Goal: Task Accomplishment & Management: Manage account settings

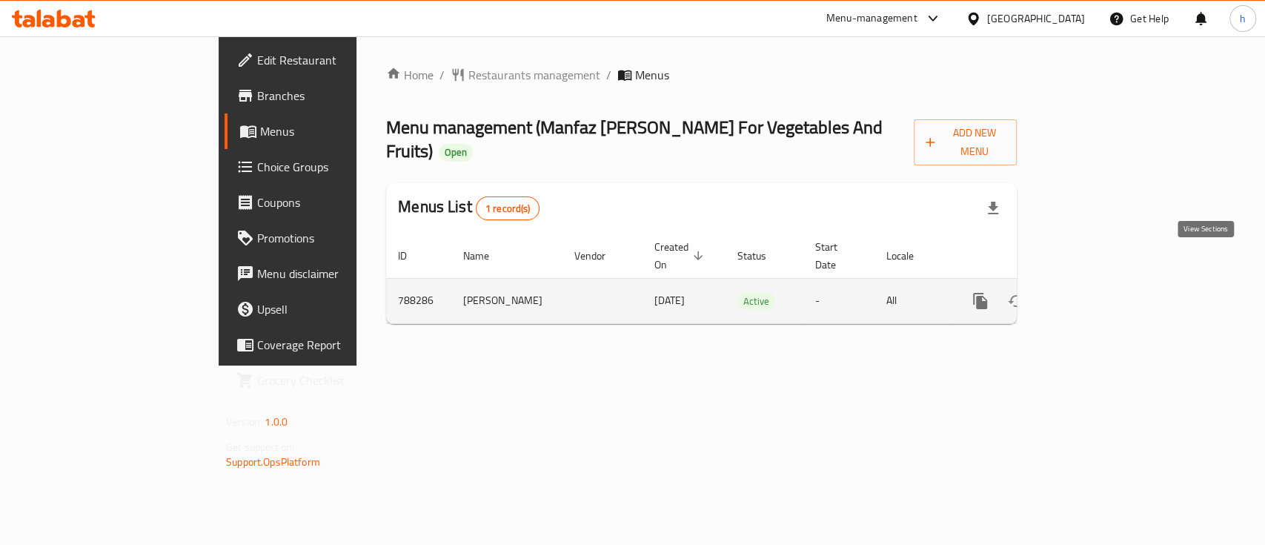
click at [1094, 294] on icon "enhanced table" at bounding box center [1086, 300] width 13 height 13
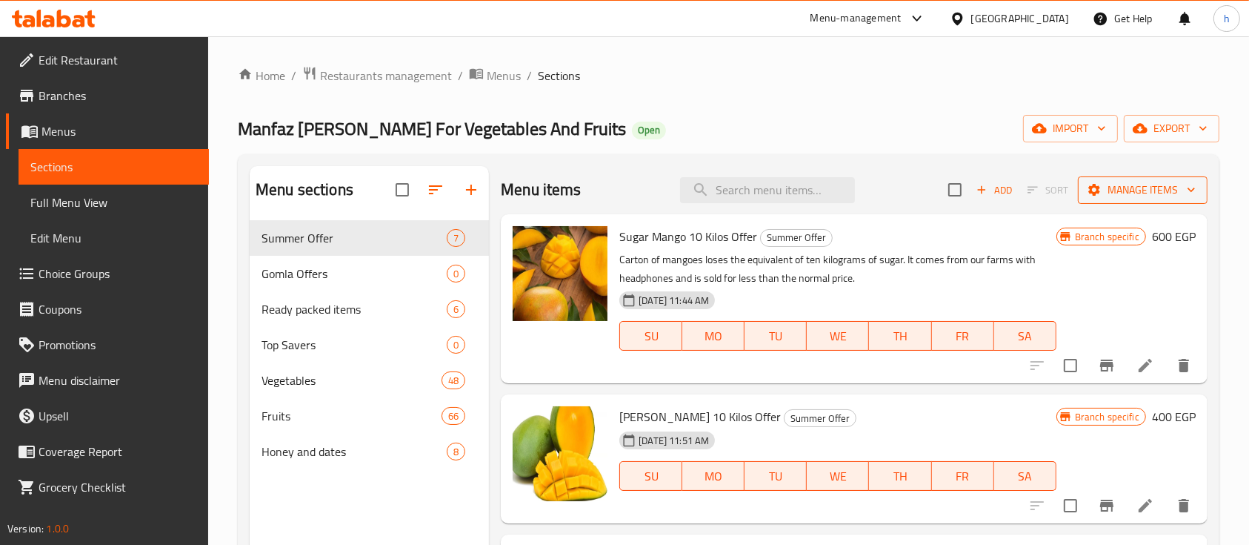
click at [1161, 190] on span "Manage items" at bounding box center [1143, 190] width 106 height 19
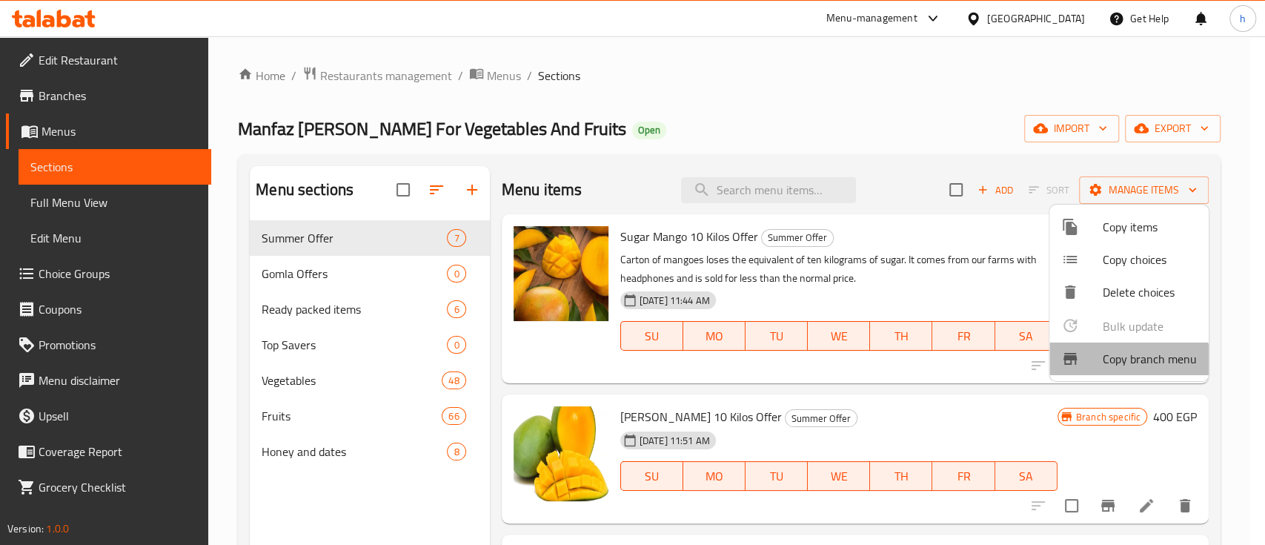
click at [1126, 365] on span "Copy branch menu" at bounding box center [1150, 359] width 94 height 18
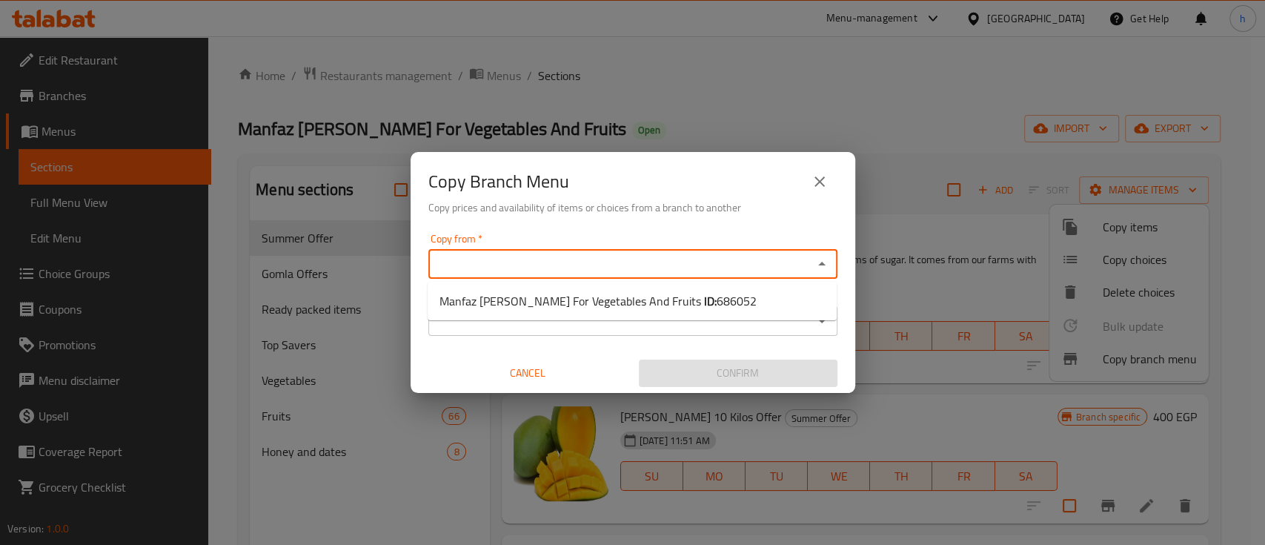
click at [797, 258] on input "Copy from   *" at bounding box center [621, 263] width 376 height 21
click at [830, 333] on div "Copy to *" at bounding box center [632, 321] width 409 height 30
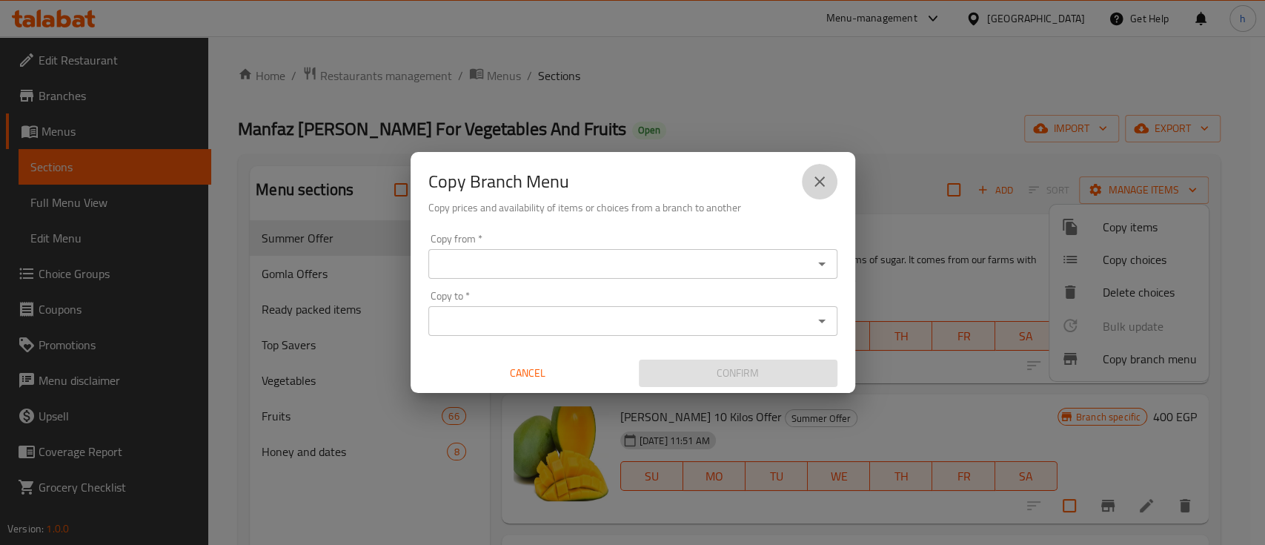
click at [820, 188] on icon "close" at bounding box center [820, 182] width 18 height 18
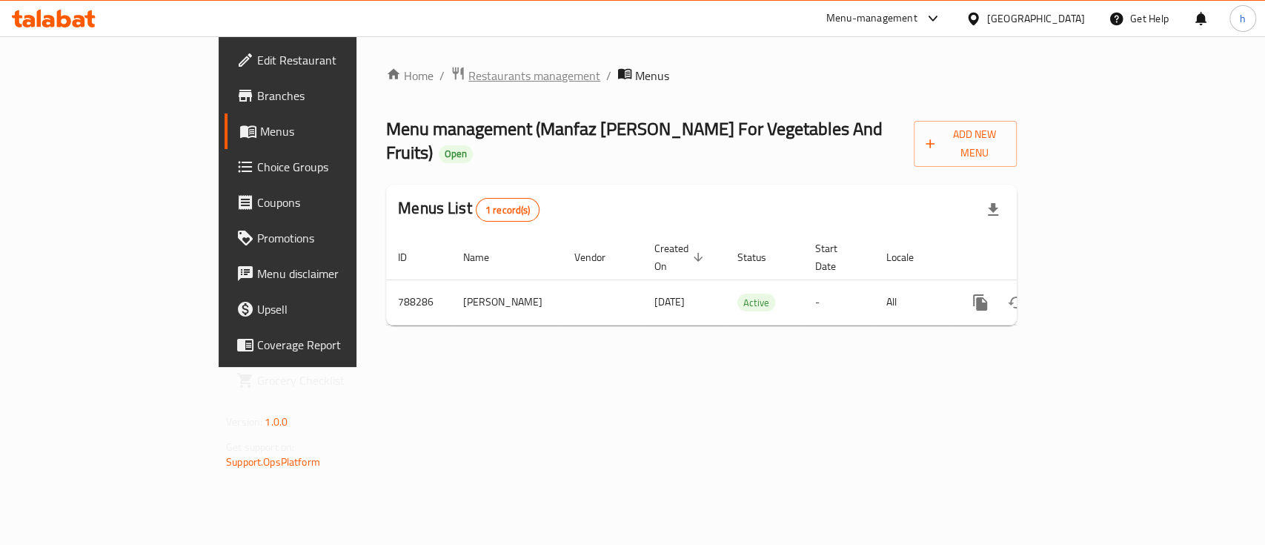
click at [468, 80] on span "Restaurants management" at bounding box center [534, 76] width 132 height 18
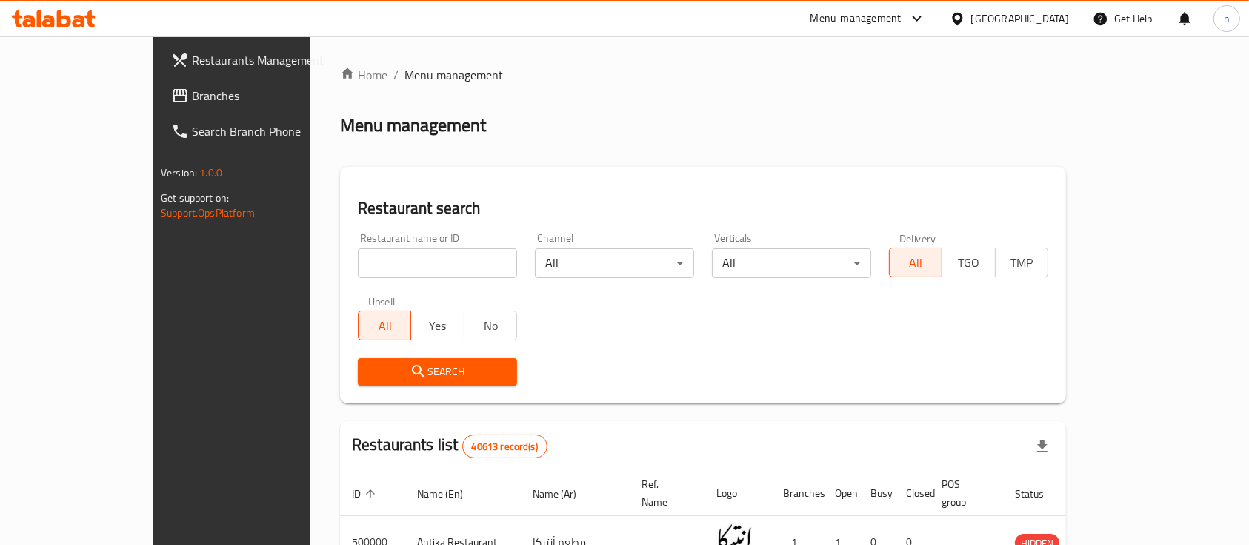
click at [921, 8] on div "Menu-management" at bounding box center [868, 19] width 139 height 36
click at [911, 27] on div "Menu-management" at bounding box center [868, 19] width 139 height 36
click at [902, 10] on div "Menu-management" at bounding box center [856, 19] width 91 height 18
click at [833, 135] on div "Restaurant-Management" at bounding box center [846, 130] width 116 height 16
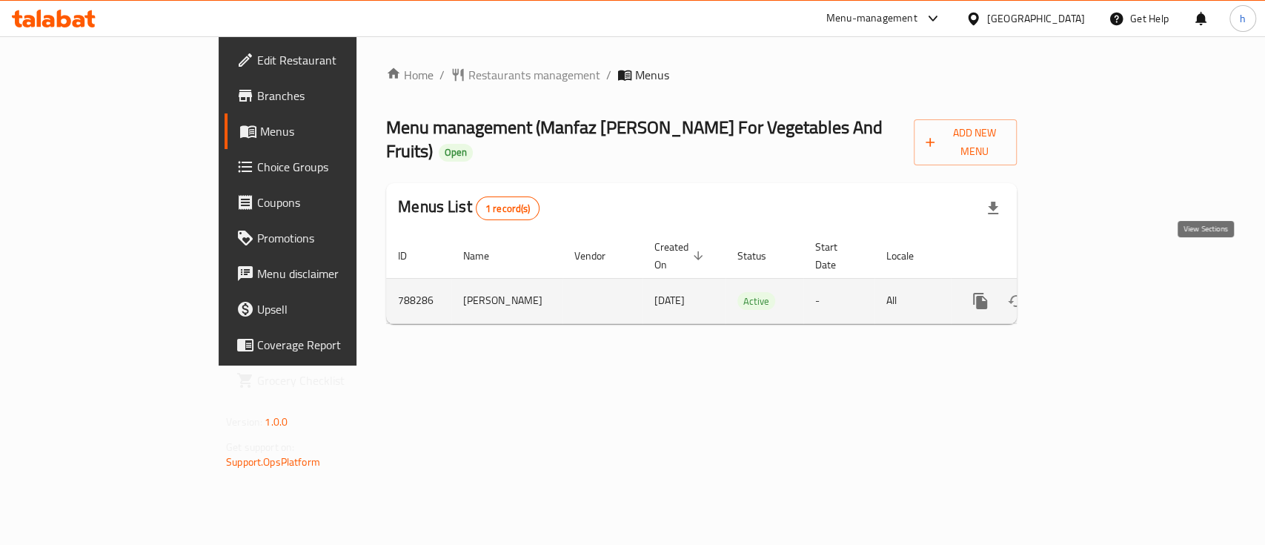
click at [1094, 294] on icon "enhanced table" at bounding box center [1086, 300] width 13 height 13
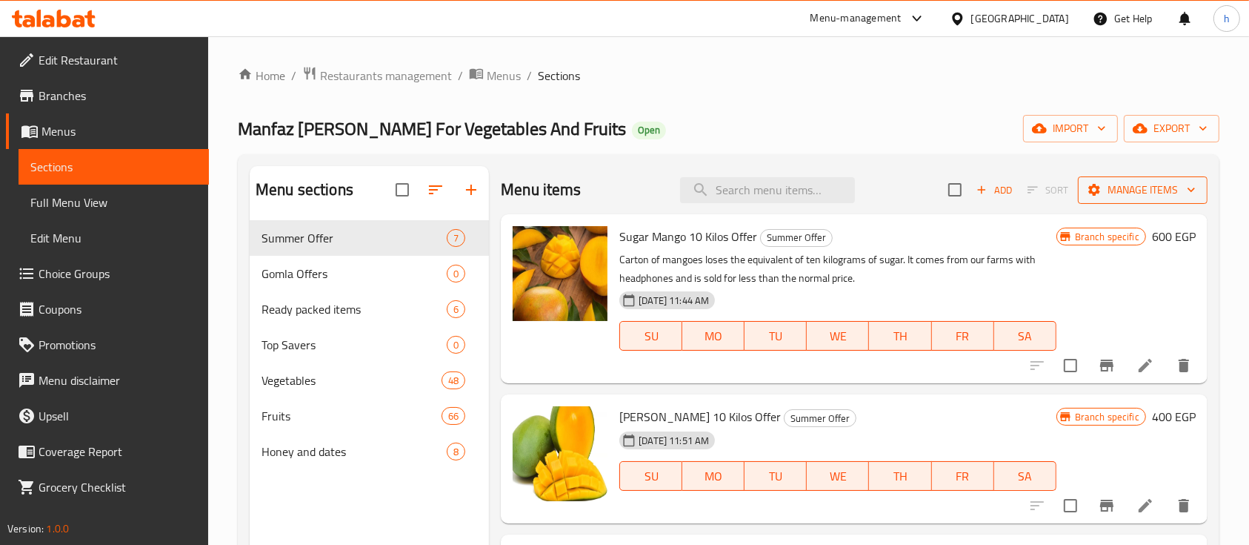
click at [1148, 190] on span "Manage items" at bounding box center [1143, 190] width 106 height 19
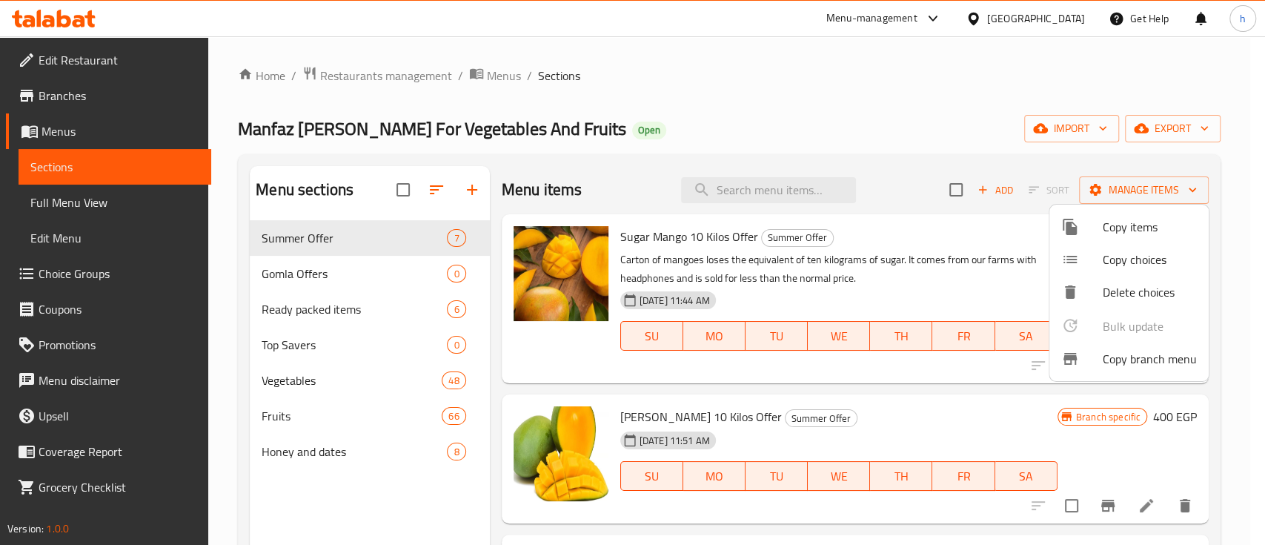
click at [1142, 352] on span "Copy branch menu" at bounding box center [1150, 359] width 94 height 18
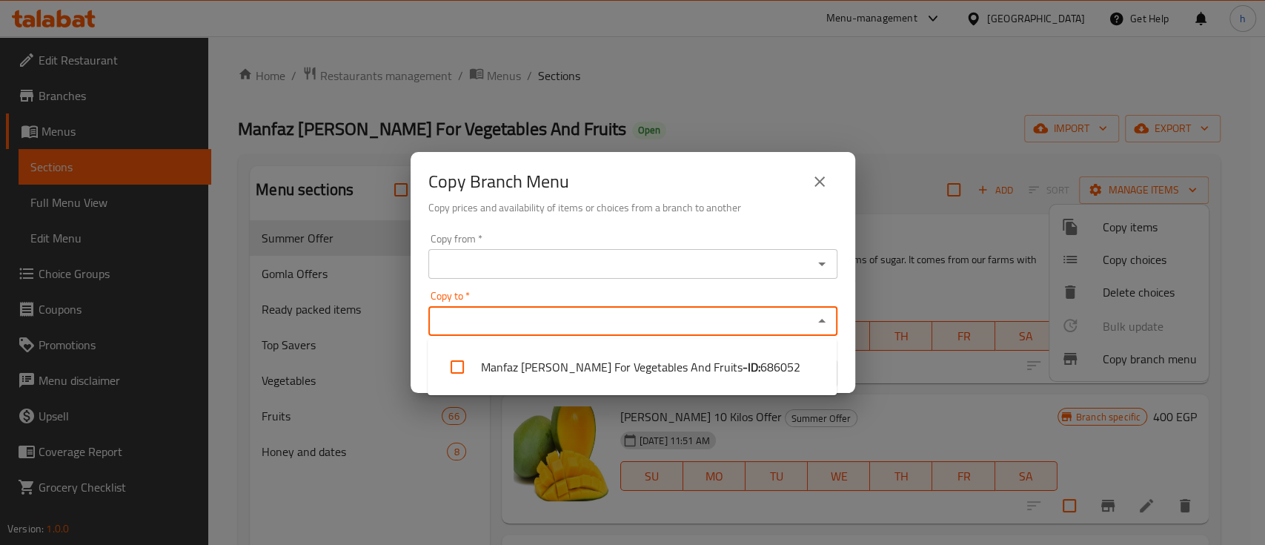
click at [800, 320] on input "Copy to   *" at bounding box center [621, 321] width 376 height 21
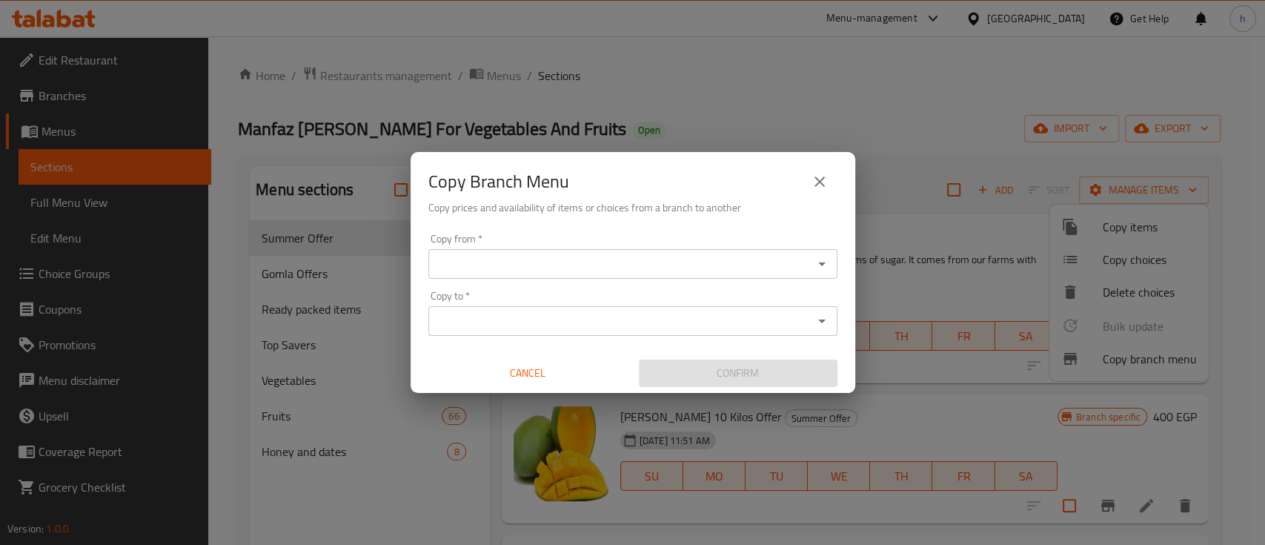
click at [791, 197] on div "Copy Branch Menu" at bounding box center [632, 182] width 409 height 36
click at [804, 192] on button "close" at bounding box center [820, 182] width 36 height 36
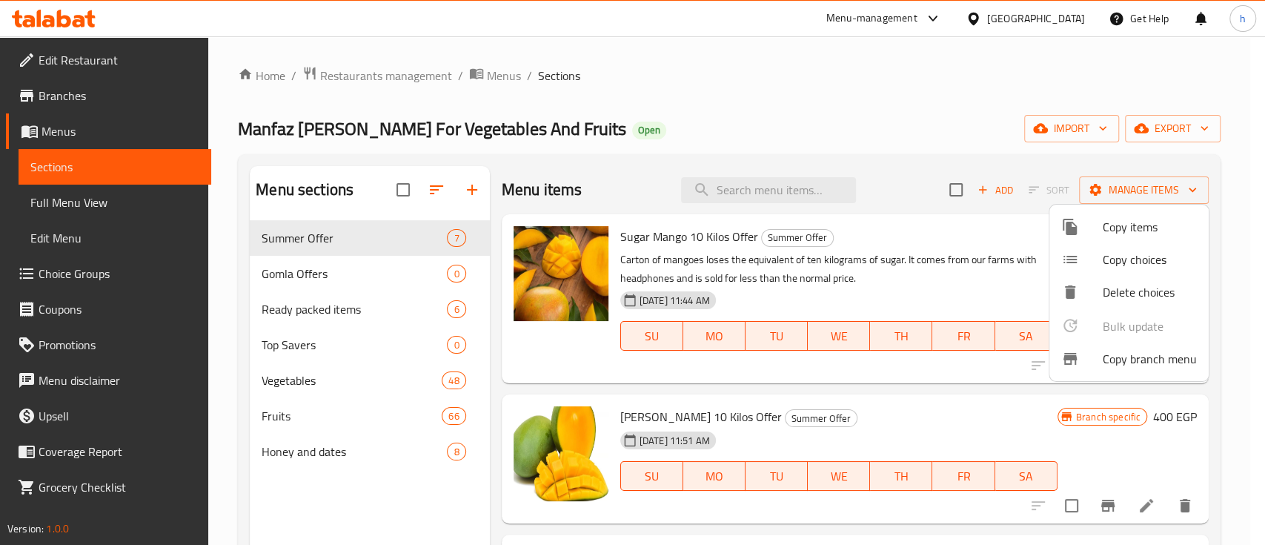
click at [805, 191] on div at bounding box center [632, 272] width 1265 height 545
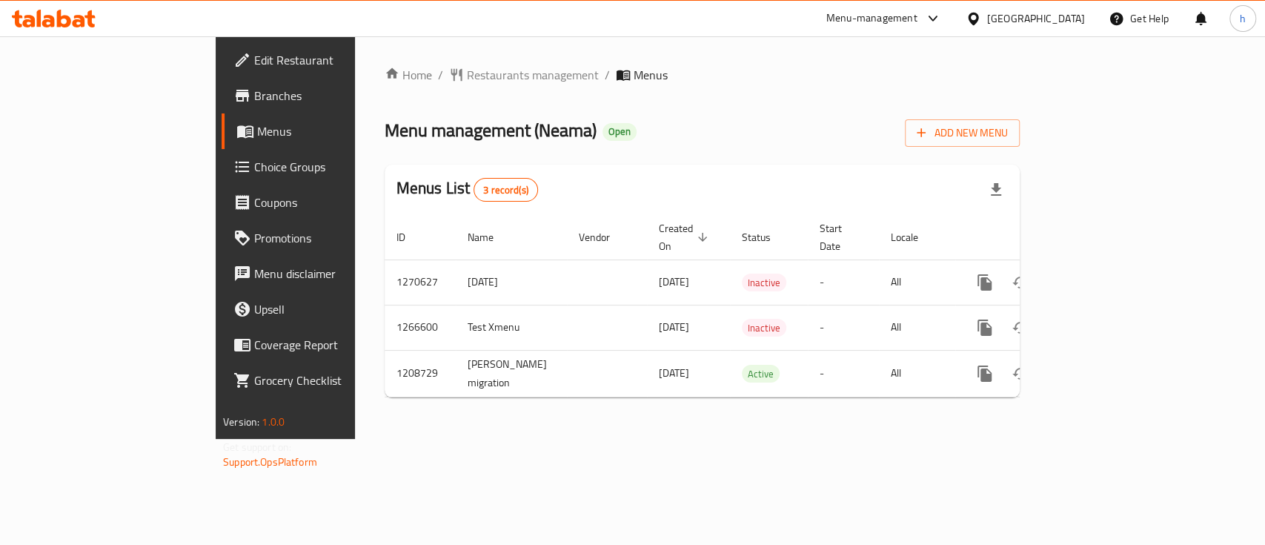
click at [233, 88] on icon at bounding box center [242, 96] width 18 height 18
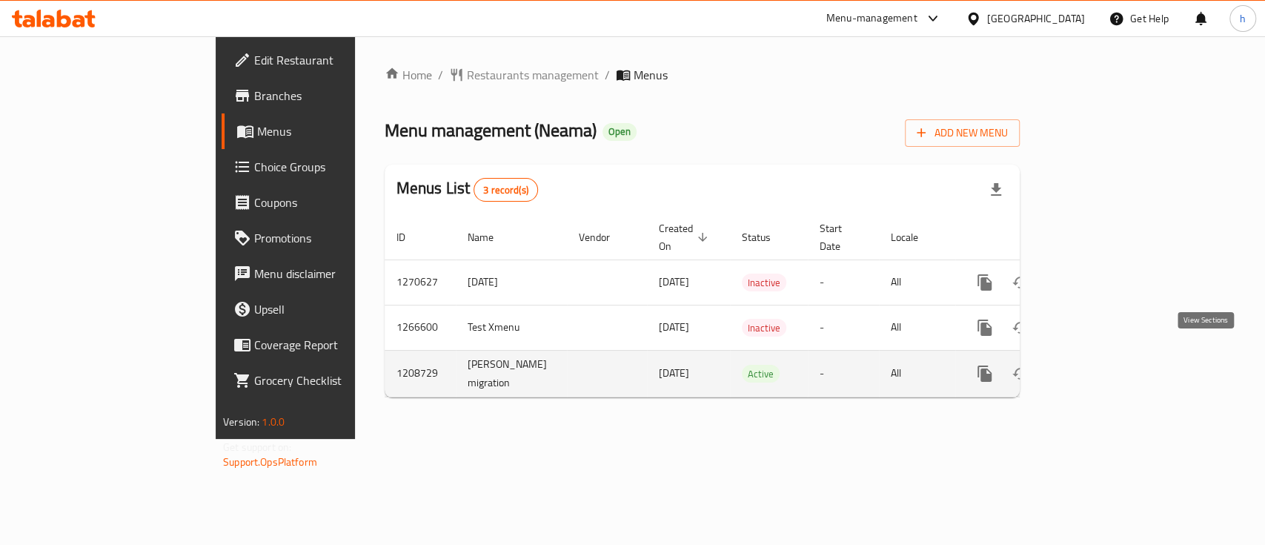
click at [1098, 367] on icon "enhanced table" at bounding box center [1091, 373] width 13 height 13
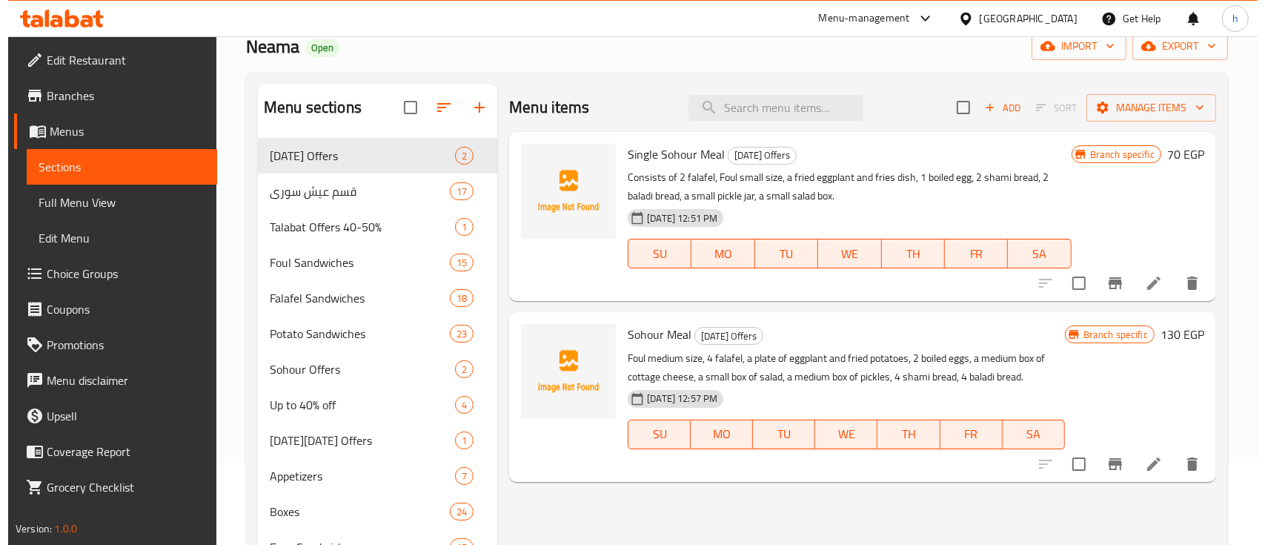
scroll to position [99, 0]
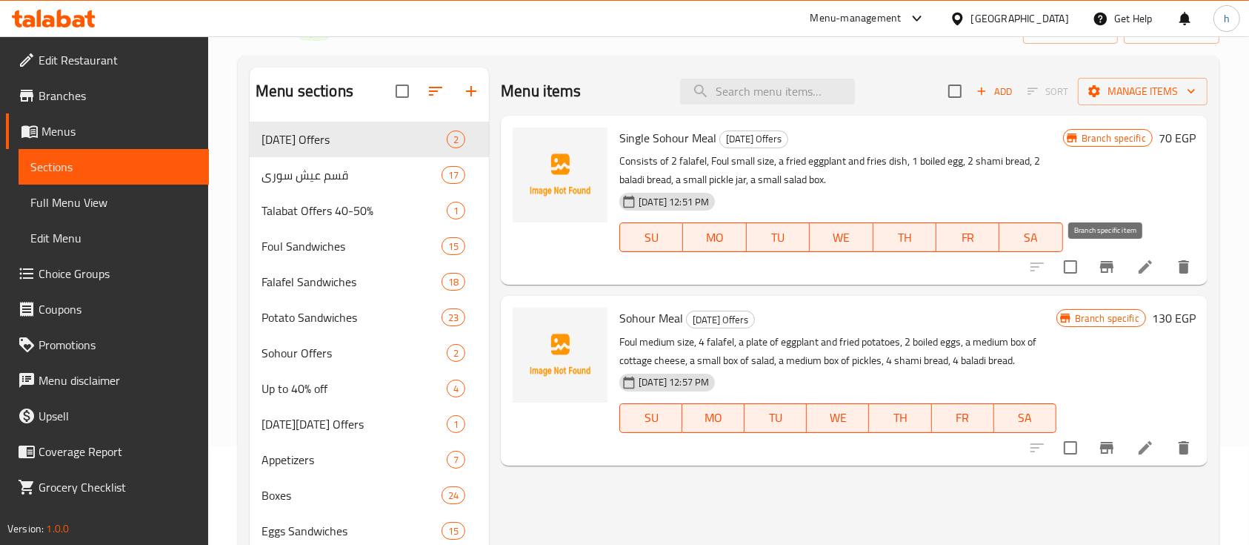
click at [1114, 269] on icon "Branch-specific-item" at bounding box center [1107, 267] width 18 height 18
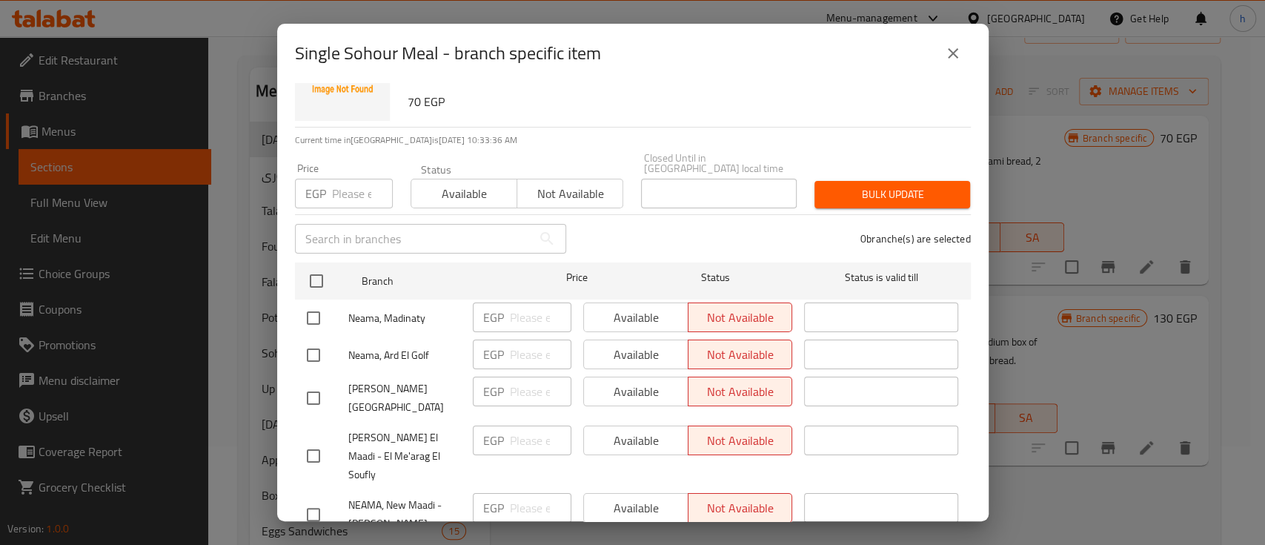
scroll to position [165, 0]
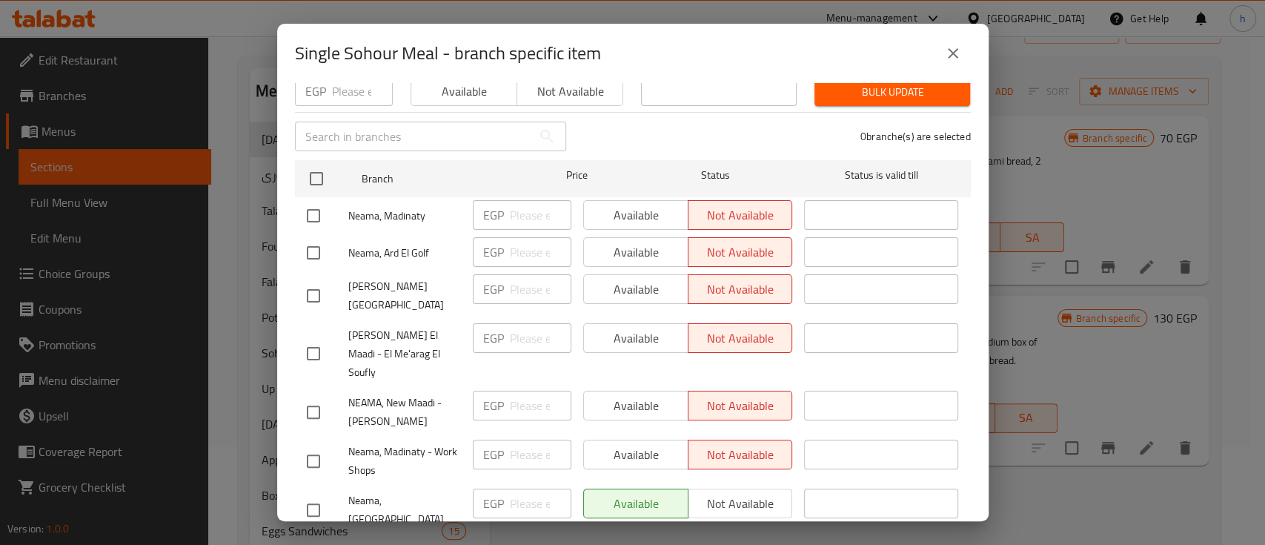
click at [299, 494] on input "checkbox" at bounding box center [313, 509] width 31 height 31
checkbox input "true"
click at [701, 493] on span "Not available" at bounding box center [740, 503] width 93 height 21
click at [597, 493] on span "Available" at bounding box center [636, 503] width 93 height 21
click at [614, 439] on div "Available Not available" at bounding box center [688, 454] width 210 height 30
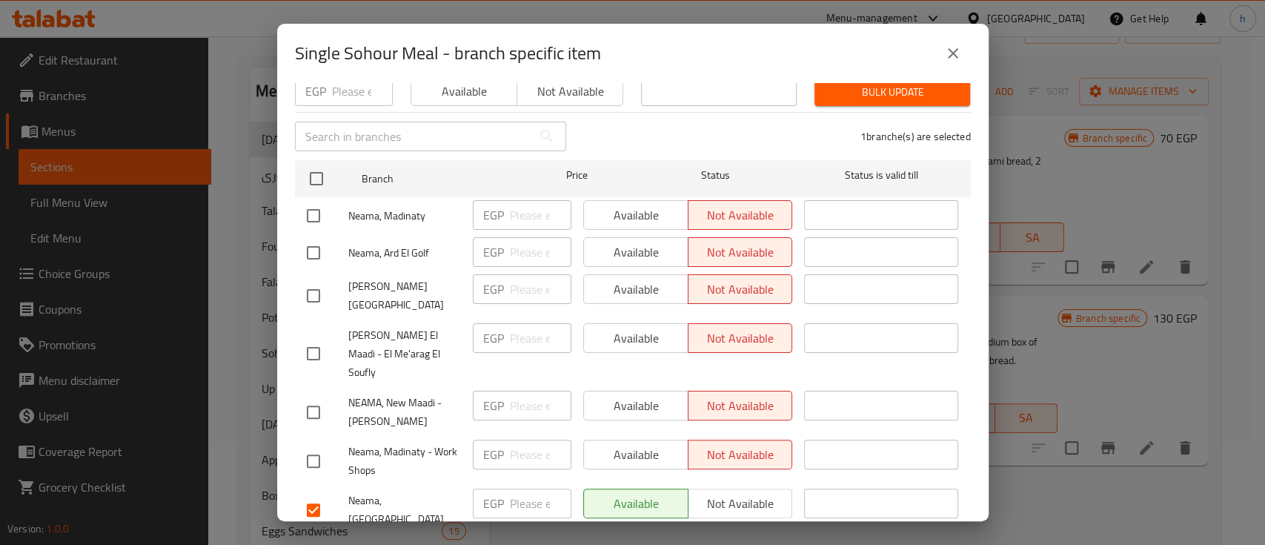
click at [318, 445] on input "checkbox" at bounding box center [313, 460] width 31 height 31
checkbox input "true"
click at [634, 444] on span "Available" at bounding box center [636, 454] width 93 height 21
click at [536, 439] on input "number" at bounding box center [541, 454] width 62 height 30
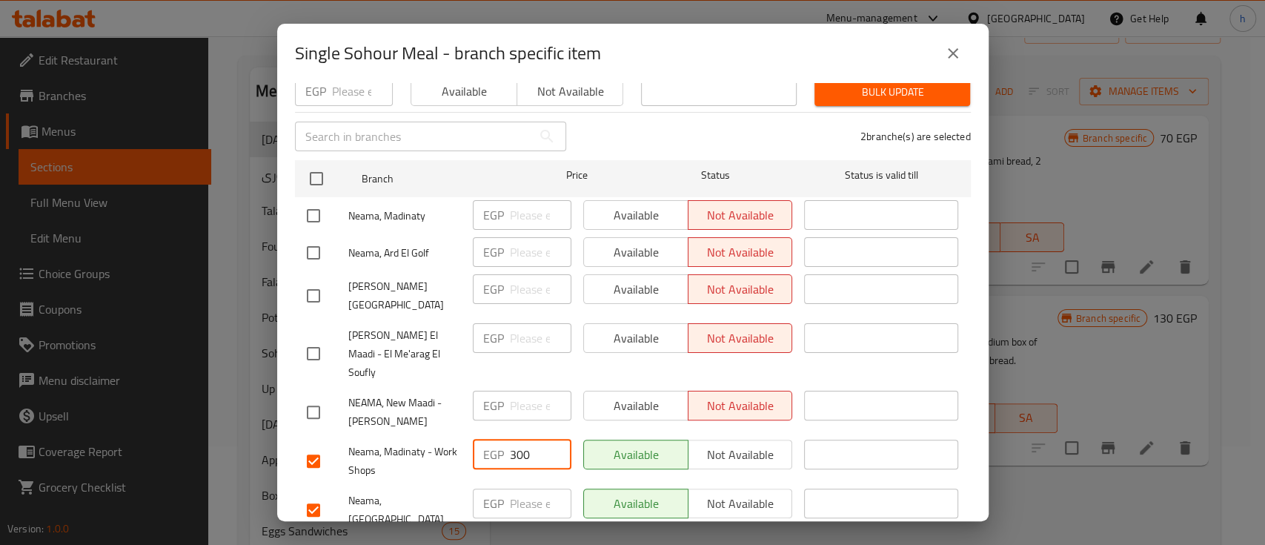
type input "300"
click at [305, 494] on input "checkbox" at bounding box center [313, 509] width 31 height 31
checkbox input "false"
click at [952, 62] on button "close" at bounding box center [953, 54] width 36 height 36
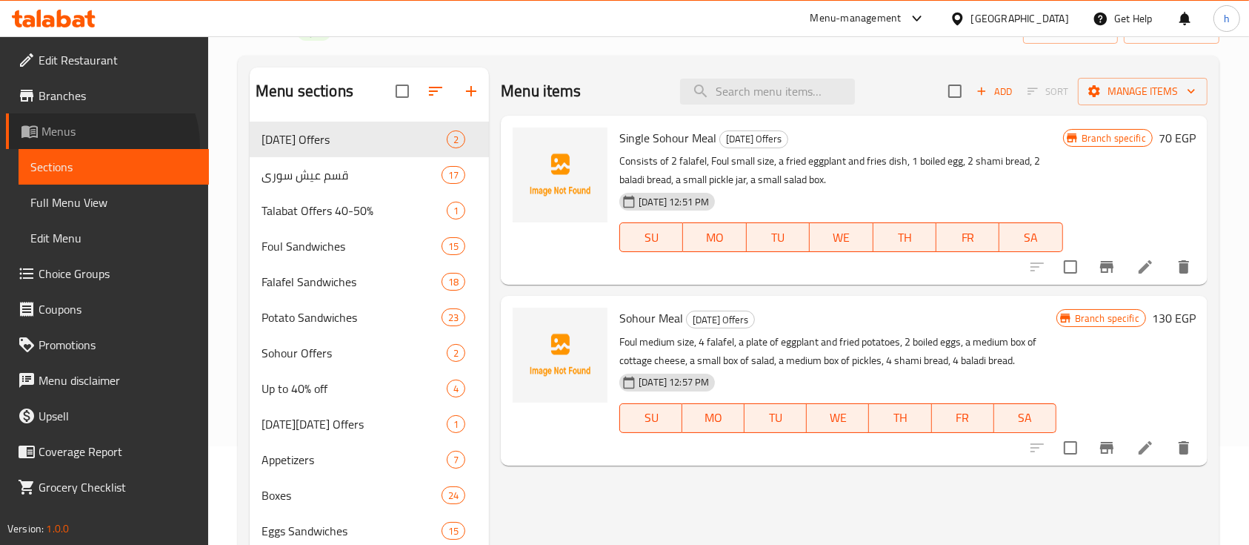
click at [100, 145] on link "Menus" at bounding box center [107, 131] width 203 height 36
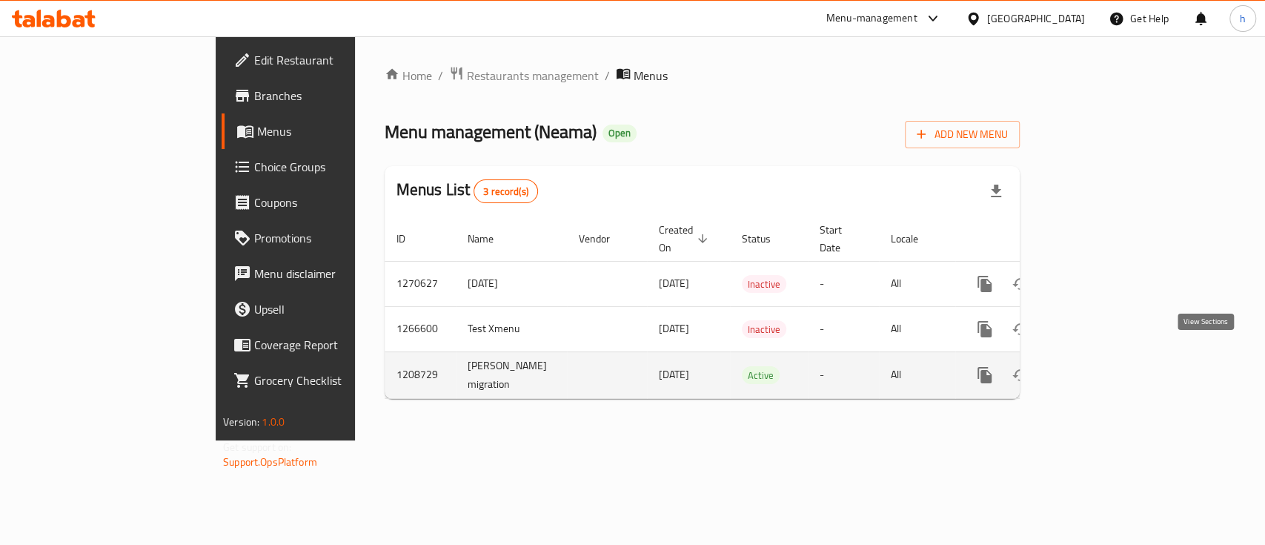
click at [1109, 364] on link "enhanced table" at bounding box center [1092, 375] width 36 height 36
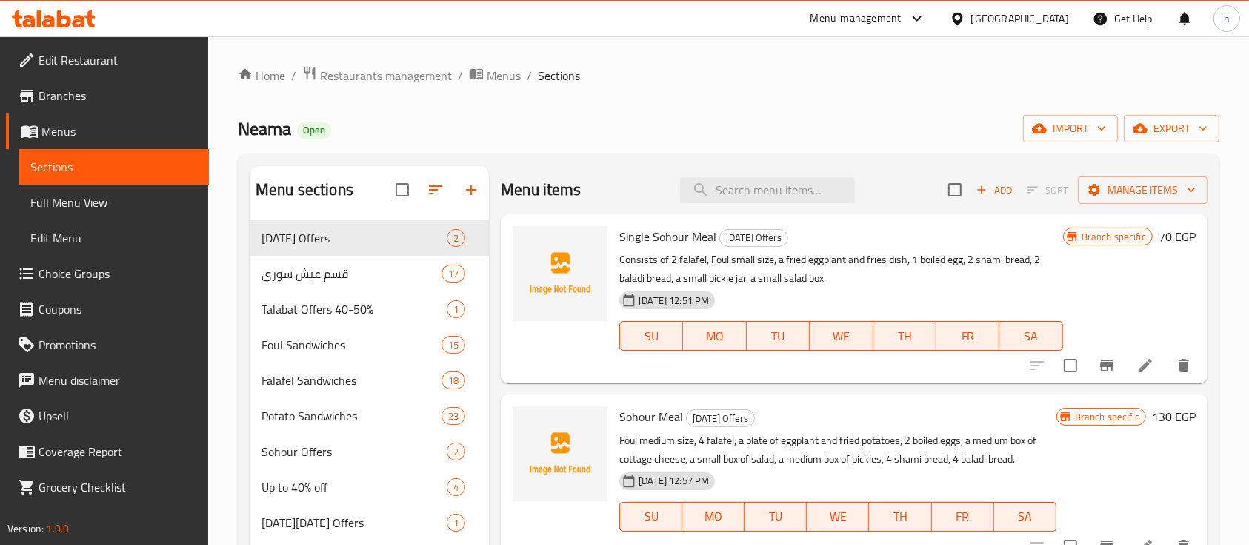
click at [65, 187] on link "Full Menu View" at bounding box center [114, 203] width 190 height 36
click at [148, 198] on span "Full Menu View" at bounding box center [113, 202] width 167 height 18
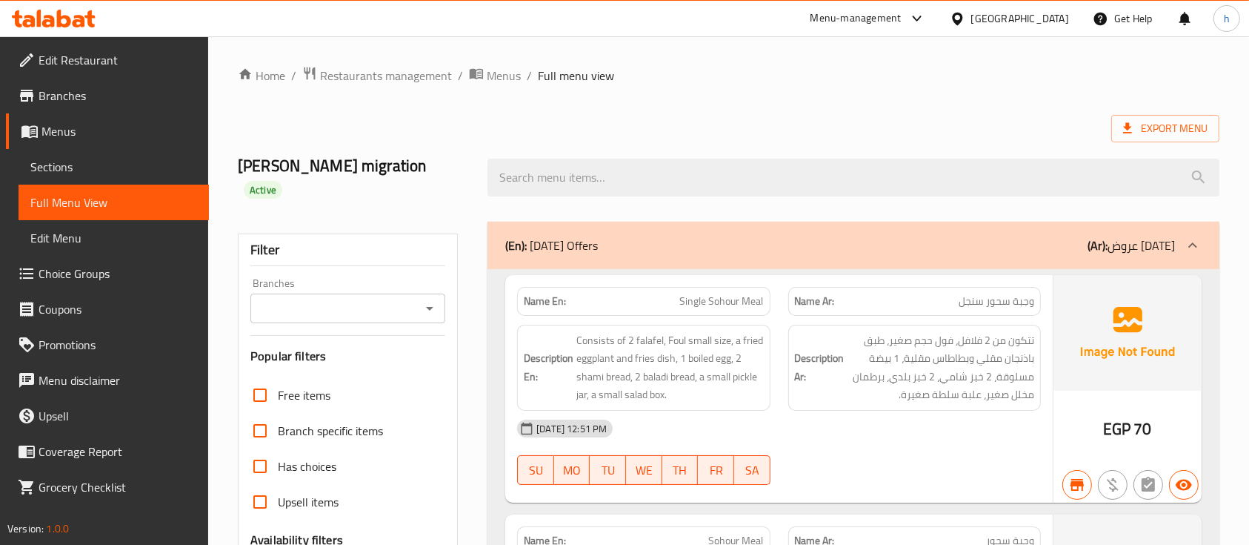
click at [364, 299] on div "Branches" at bounding box center [347, 308] width 195 height 30
click at [367, 298] on input "Branches" at bounding box center [336, 308] width 162 height 21
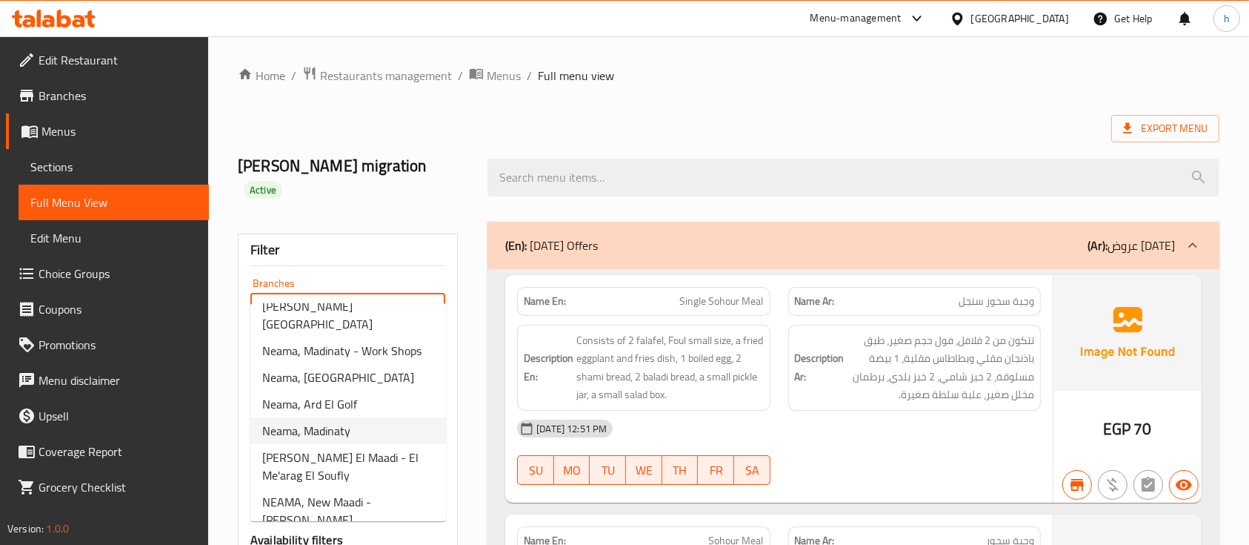
scroll to position [60, 0]
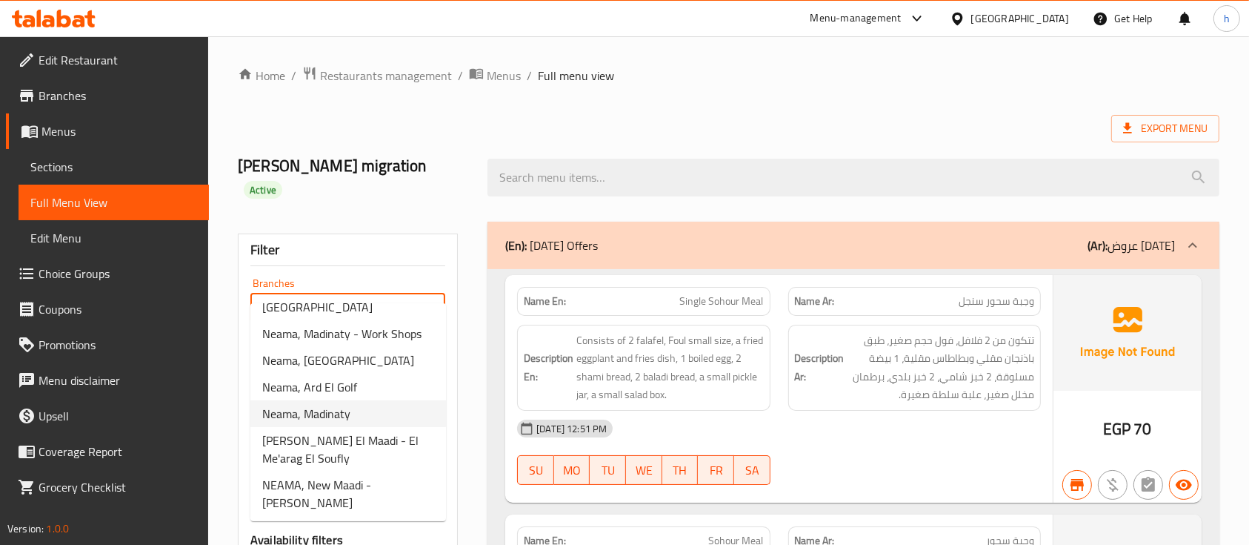
click at [367, 414] on li "Neama, Madinaty" at bounding box center [348, 413] width 196 height 27
type input "Neama, Madinaty"
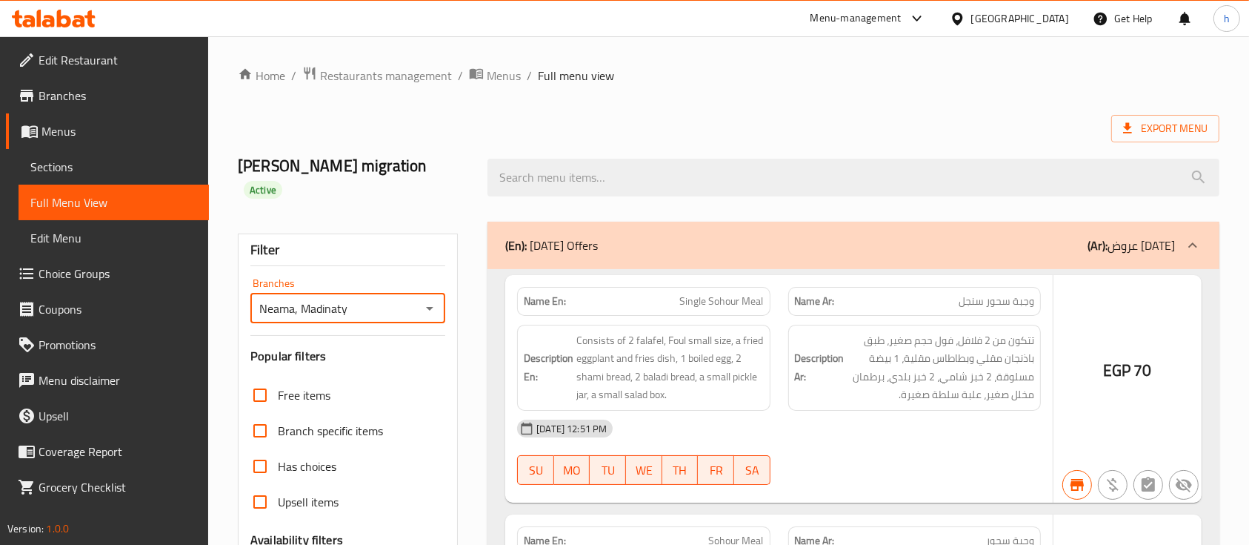
click at [284, 359] on div at bounding box center [624, 272] width 1249 height 545
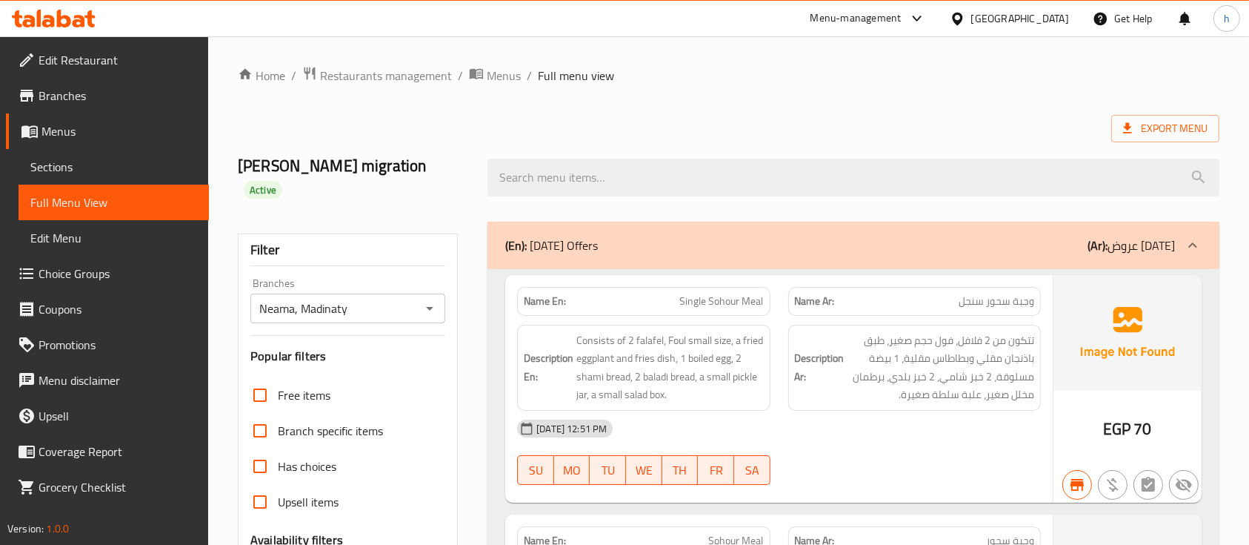
scroll to position [197, 0]
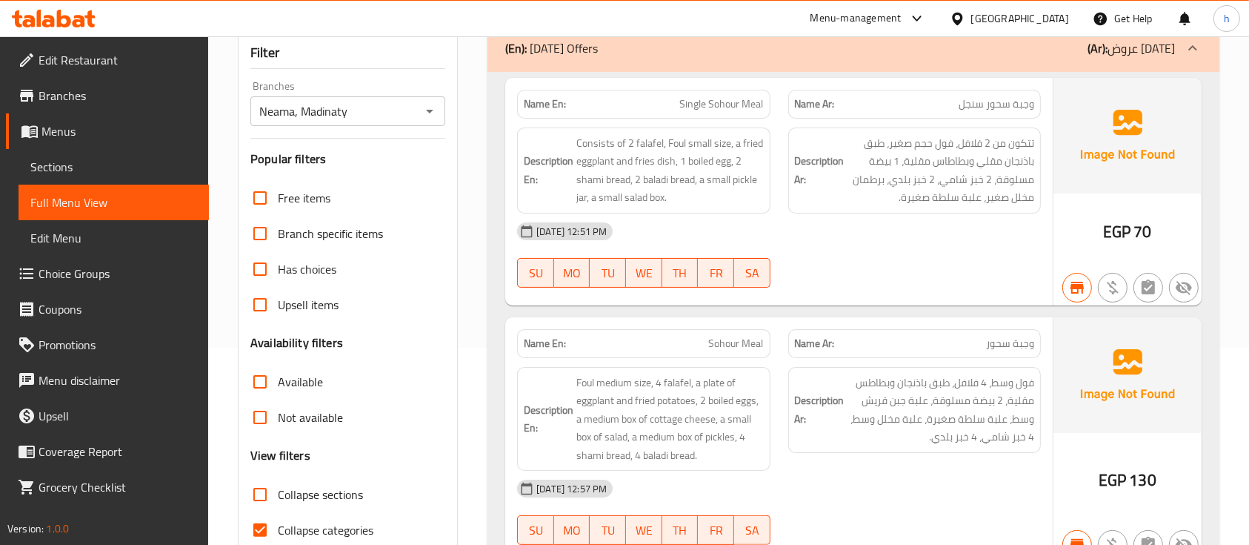
click at [261, 364] on input "Available" at bounding box center [260, 382] width 36 height 36
checkbox input "true"
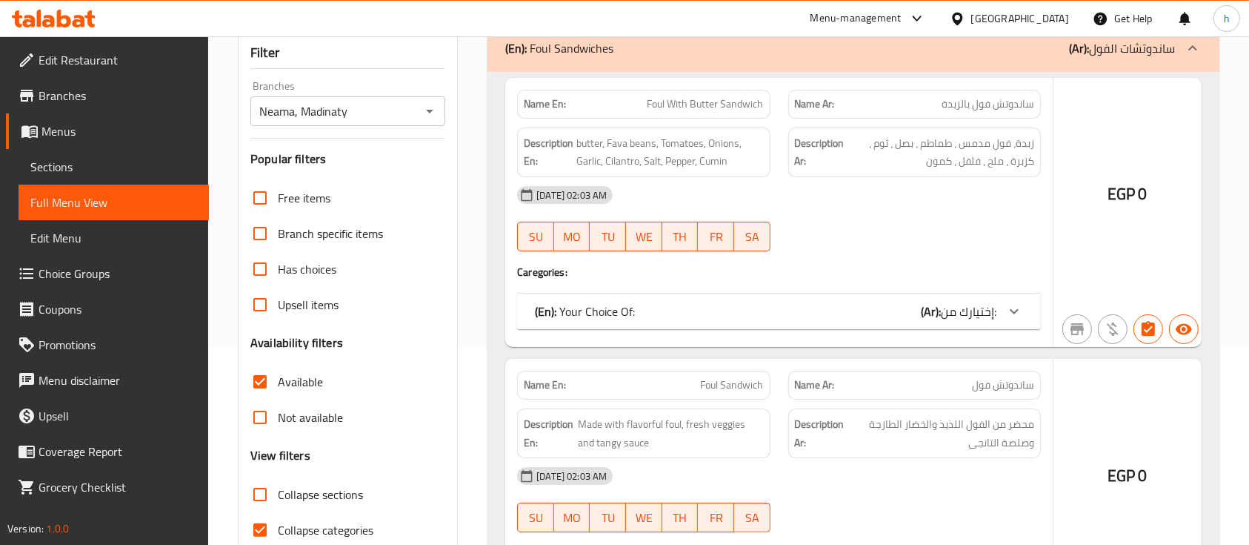
click at [266, 512] on input "Collapse categories" at bounding box center [260, 530] width 36 height 36
checkbox input "false"
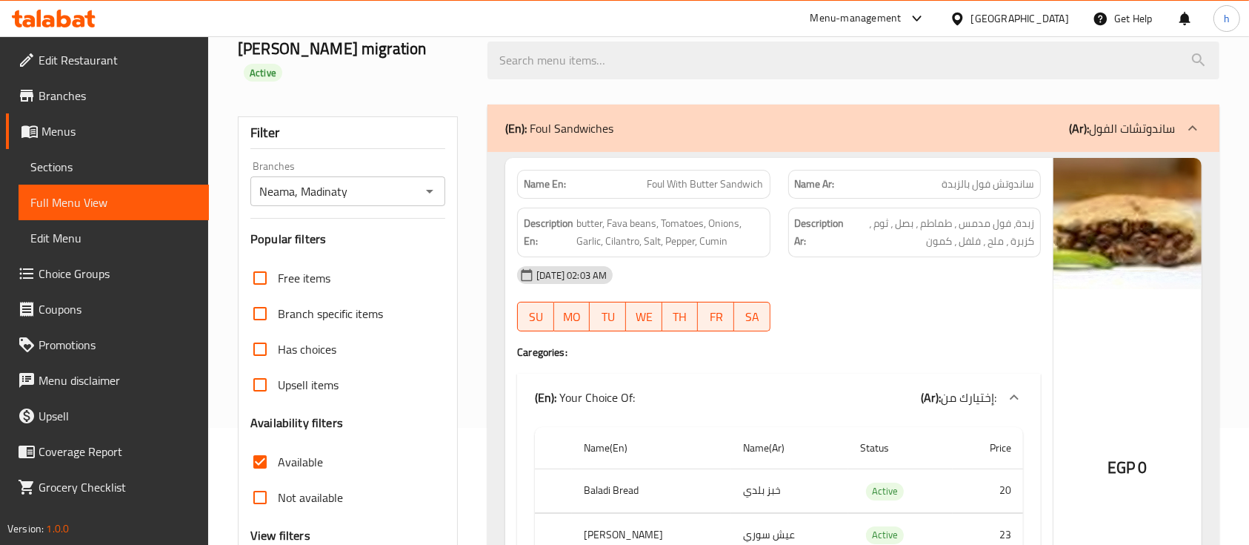
scroll to position [0, 0]
